Goal: Transaction & Acquisition: Purchase product/service

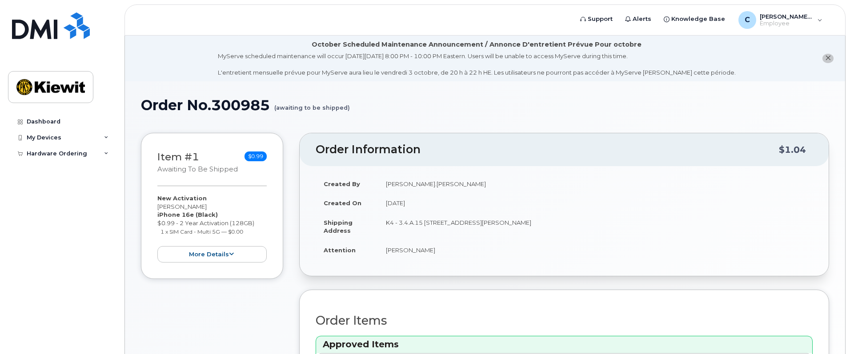
click at [829, 59] on icon "close notification" at bounding box center [828, 58] width 6 height 6
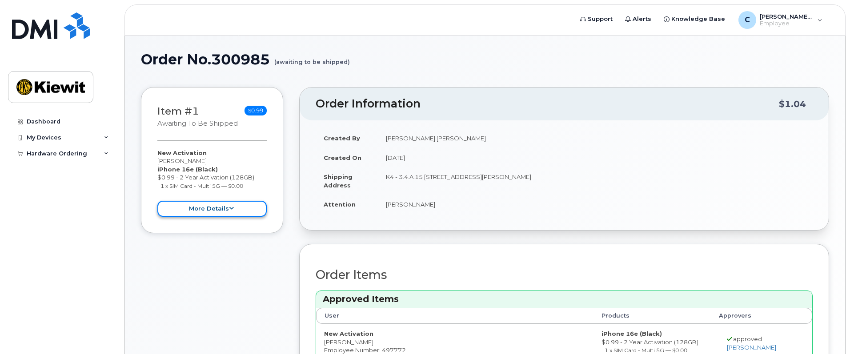
click at [239, 209] on button "more details" at bounding box center [211, 209] width 109 height 16
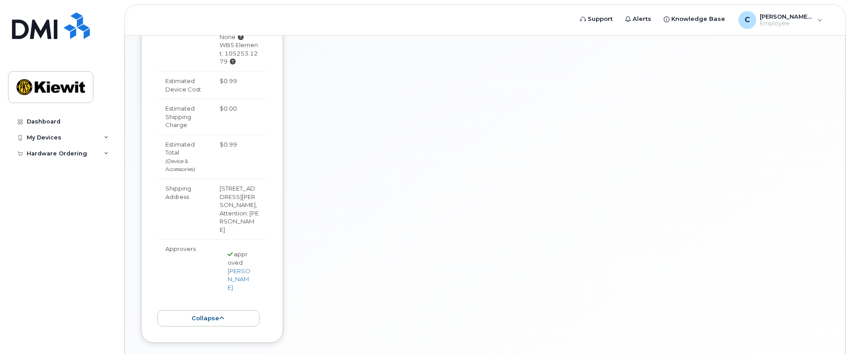
scroll to position [395, 0]
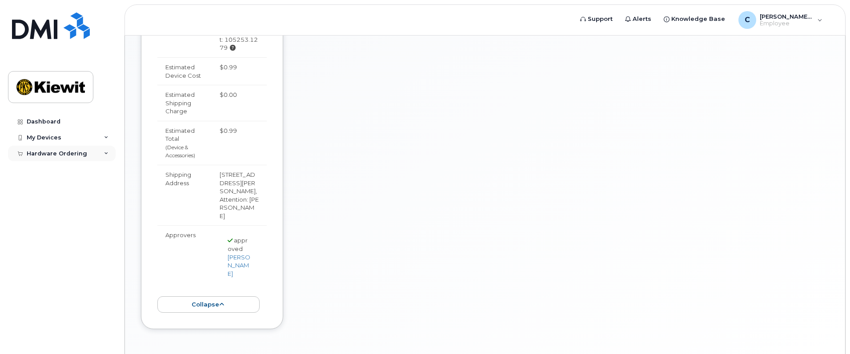
click at [51, 156] on div "Hardware Ordering" at bounding box center [57, 153] width 60 height 7
click at [56, 175] on link "My Orders" at bounding box center [70, 169] width 92 height 17
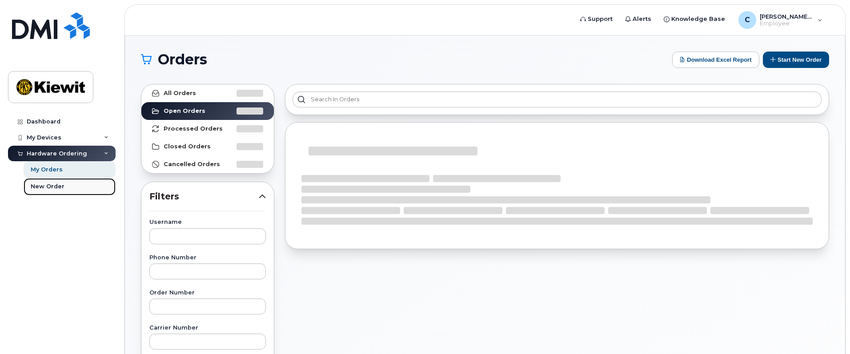
click at [56, 185] on div "New Order" at bounding box center [48, 187] width 34 height 8
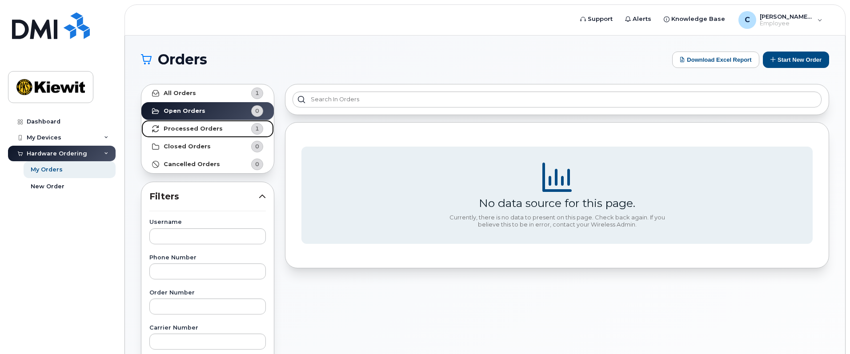
click at [227, 127] on link "Processed Orders 1" at bounding box center [207, 129] width 132 height 18
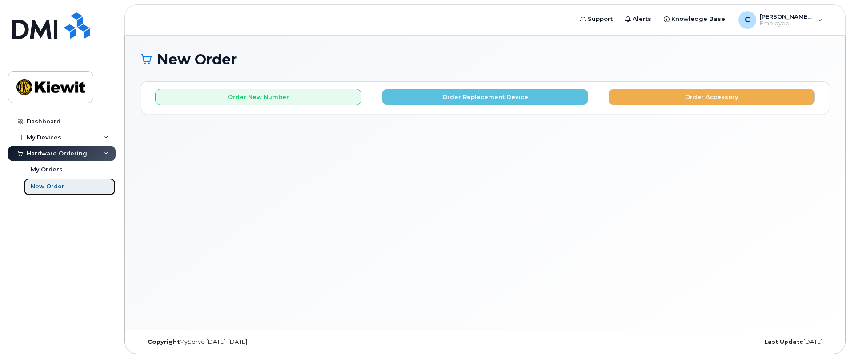
click at [53, 181] on link "New Order" at bounding box center [70, 186] width 92 height 17
click at [53, 175] on link "My Orders" at bounding box center [70, 169] width 92 height 17
click at [73, 175] on link "My Orders" at bounding box center [70, 169] width 92 height 17
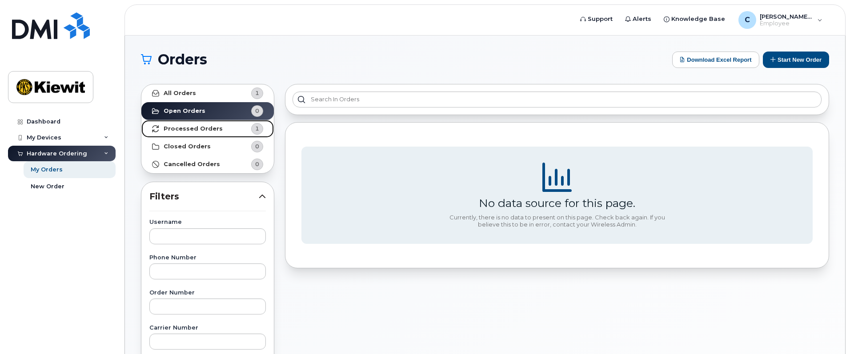
click at [211, 127] on strong "Processed Orders" at bounding box center [193, 128] width 59 height 7
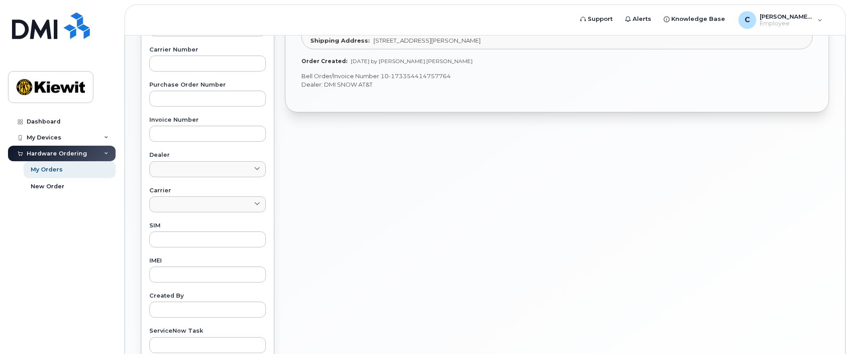
scroll to position [311, 0]
